Goal: Information Seeking & Learning: Learn about a topic

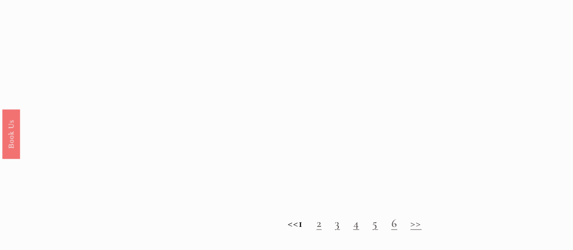
scroll to position [741, 0]
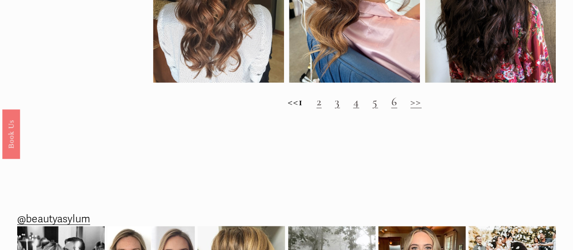
click at [340, 108] on link "3" at bounding box center [337, 101] width 5 height 14
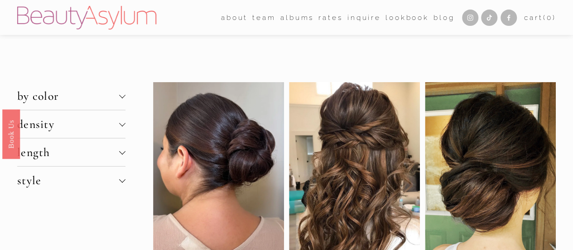
click at [122, 98] on div at bounding box center [122, 94] width 6 height 6
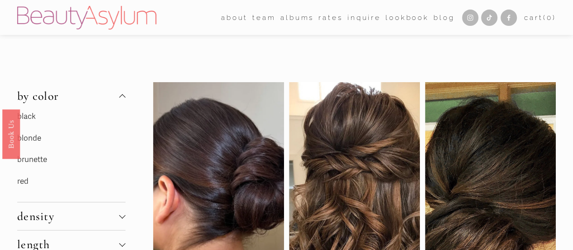
click at [31, 119] on link "black" at bounding box center [26, 116] width 19 height 10
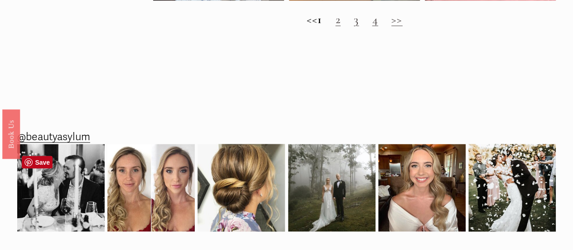
scroll to position [789, 0]
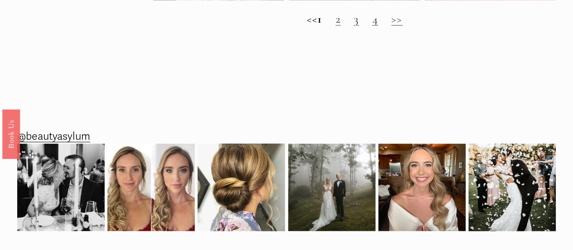
click at [341, 26] on link "2" at bounding box center [338, 19] width 5 height 14
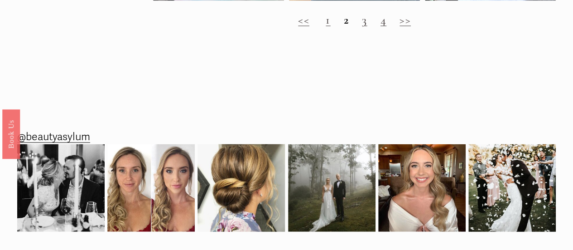
scroll to position [971, 0]
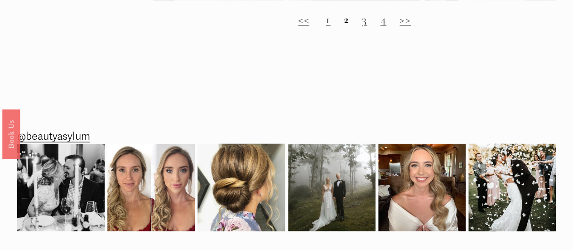
click at [364, 26] on link "3" at bounding box center [364, 19] width 5 height 14
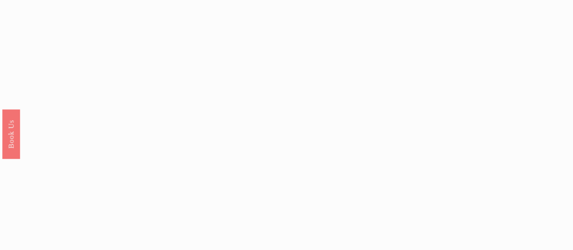
scroll to position [601, 0]
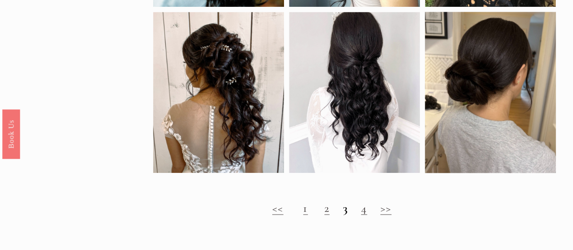
click at [364, 215] on link "4" at bounding box center [364, 208] width 6 height 14
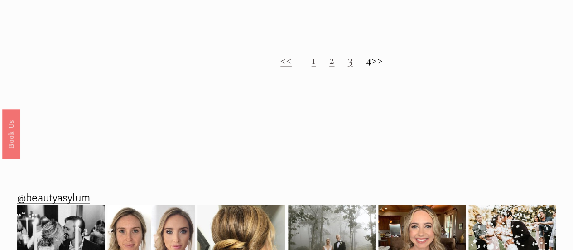
scroll to position [905, 0]
